Goal: Task Accomplishment & Management: Manage account settings

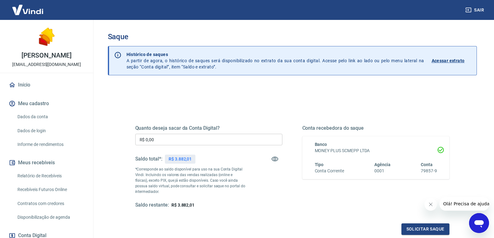
click at [446, 62] on p "Acessar extrato" at bounding box center [447, 61] width 33 height 6
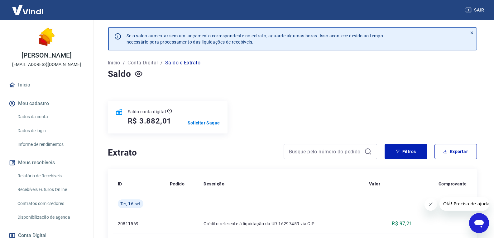
click at [288, 110] on div "Saldo conta digital R$ 3.882,01 Solicitar Saque" at bounding box center [292, 117] width 369 height 32
click at [477, 9] on button "Sair" at bounding box center [475, 10] width 22 height 12
